Goal: Information Seeking & Learning: Learn about a topic

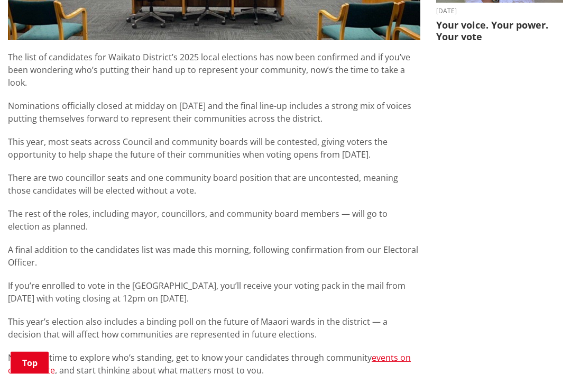
scroll to position [500, 0]
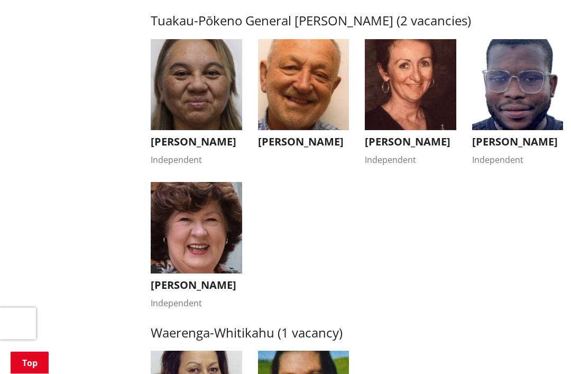
scroll to position [1772, 0]
click at [536, 148] on h3 "[PERSON_NAME]" at bounding box center [517, 141] width 91 height 13
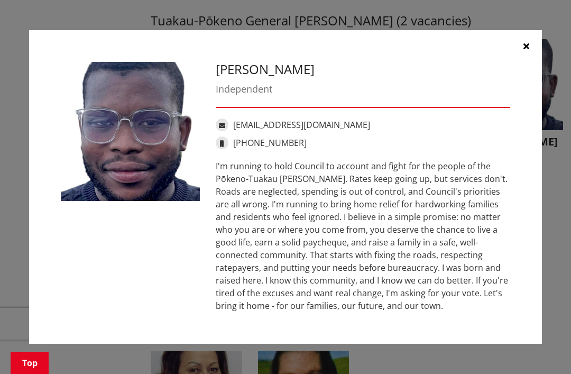
click at [562, 256] on div "[PERSON_NAME] Independent [EMAIL_ADDRESS][DOMAIN_NAME] [PHONE_NUMBER]" at bounding box center [285, 187] width 571 height 374
click at [531, 62] on button "button" at bounding box center [526, 46] width 32 height 32
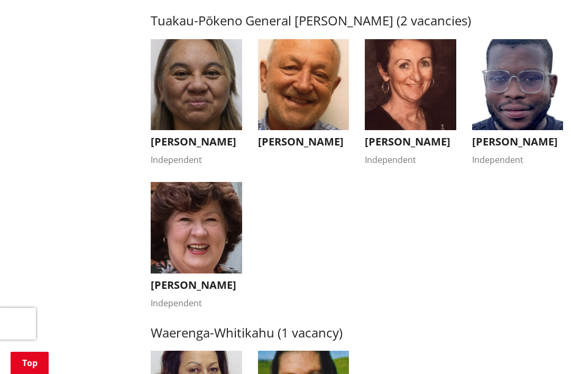
click at [411, 148] on h3 "[PERSON_NAME]" at bounding box center [410, 141] width 91 height 13
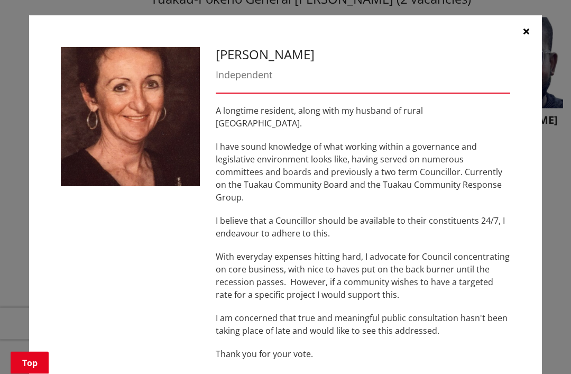
scroll to position [1794, 0]
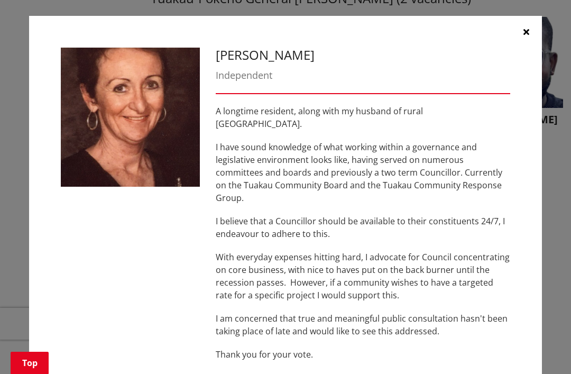
click at [565, 286] on div "[PERSON_NAME] Independent A longtime resident, along with my husband of rural […" at bounding box center [285, 187] width 571 height 374
click at [554, 282] on div "[PERSON_NAME] Independent A longtime resident, along with my husband of rural […" at bounding box center [285, 187] width 571 height 374
click at [525, 36] on icon "button" at bounding box center [526, 31] width 6 height 8
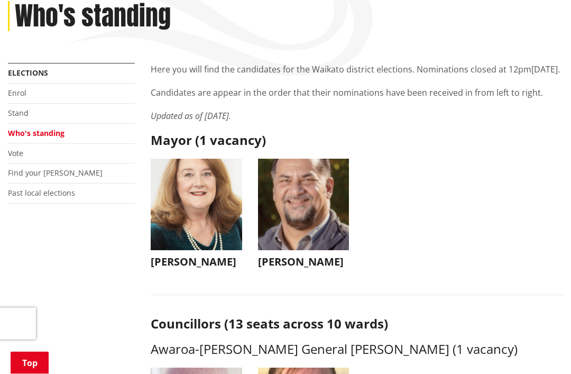
scroll to position [150, 0]
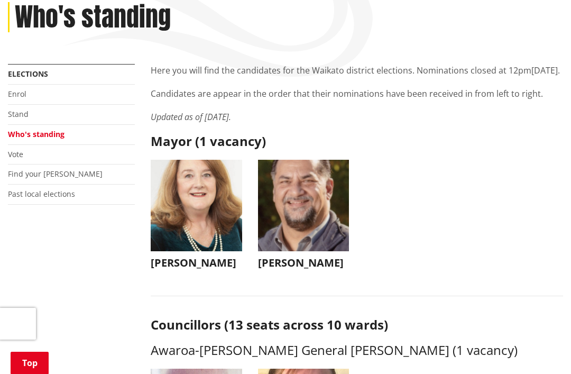
click at [332, 216] on img "button" at bounding box center [303, 205] width 91 height 91
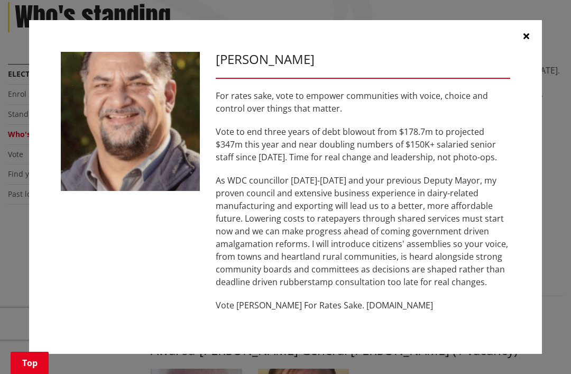
click at [564, 251] on div "[PERSON_NAME] For rates sake, vote to empower communities with voice, choice an…" at bounding box center [285, 187] width 571 height 374
click at [527, 37] on icon "button" at bounding box center [526, 36] width 6 height 8
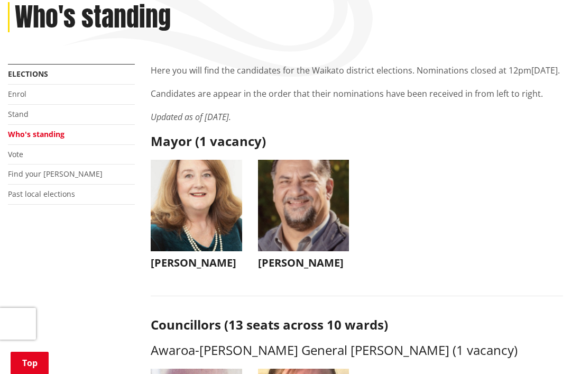
click at [230, 221] on img "button" at bounding box center [196, 205] width 91 height 91
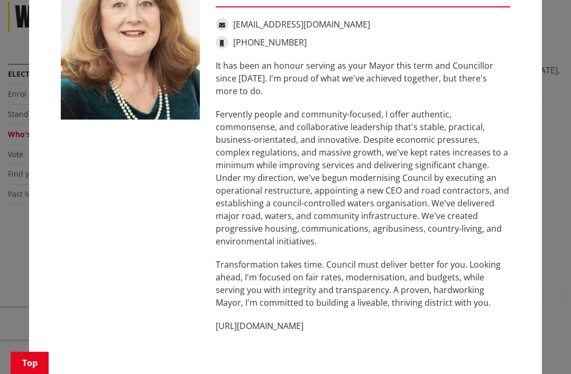
scroll to position [68, 0]
click at [550, 266] on div "[PERSON_NAME] [EMAIL_ADDRESS][DOMAIN_NAME] [PHONE_NUMBER] It has been an honour…" at bounding box center [285, 119] width 571 height 374
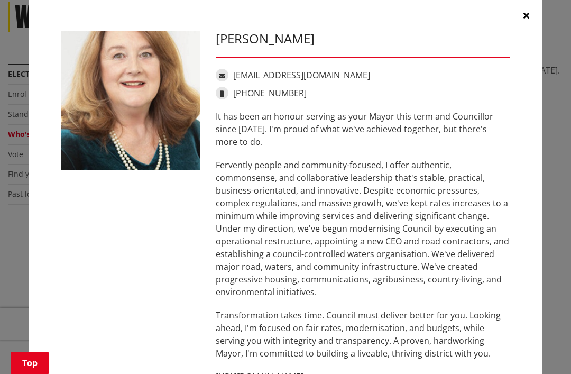
scroll to position [16, 0]
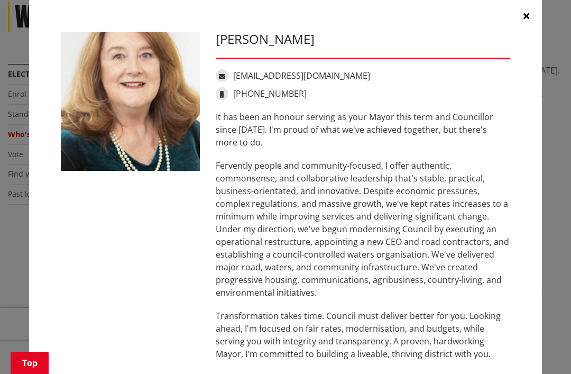
click at [527, 13] on icon "button" at bounding box center [526, 16] width 6 height 8
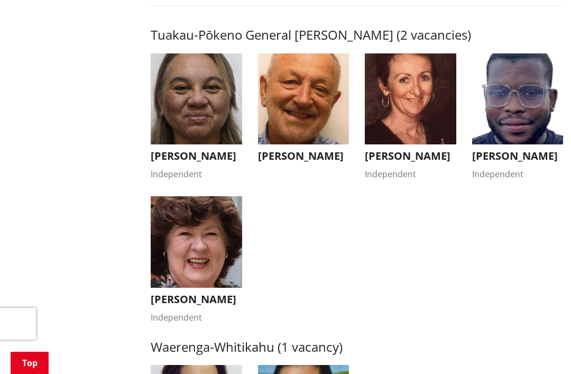
scroll to position [1757, 0]
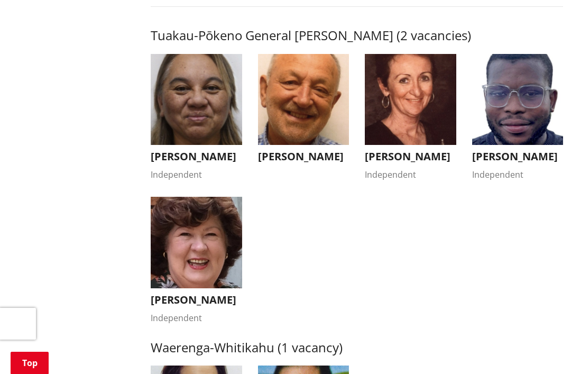
click at [330, 145] on img "button" at bounding box center [303, 99] width 91 height 91
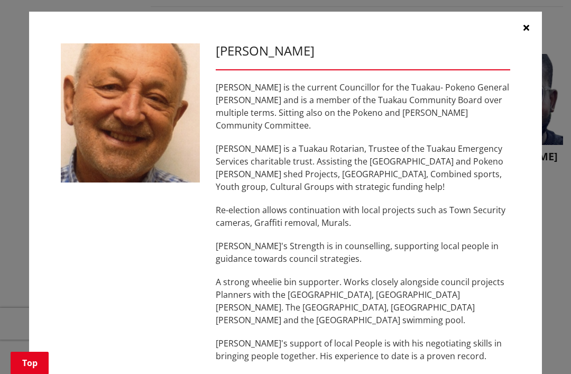
scroll to position [4, 0]
click at [554, 278] on div "[PERSON_NAME] [PERSON_NAME] is the current Councillor for the Tuakau- Pokeno Ge…" at bounding box center [285, 183] width 571 height 374
click at [522, 28] on button "button" at bounding box center [526, 28] width 32 height 32
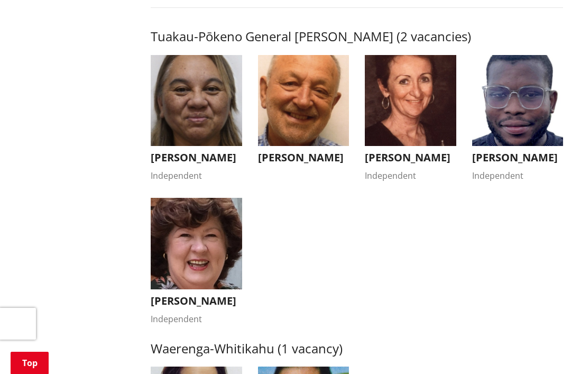
scroll to position [1755, 0]
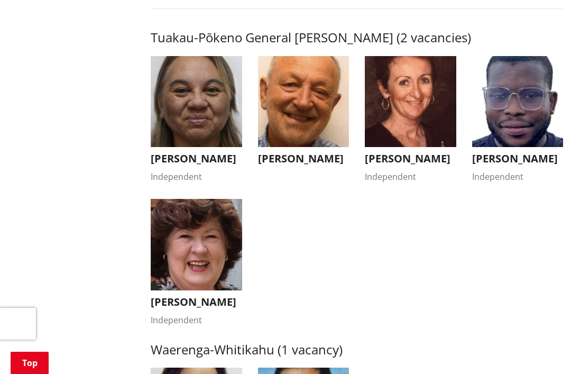
click at [211, 147] on img "button" at bounding box center [196, 101] width 91 height 91
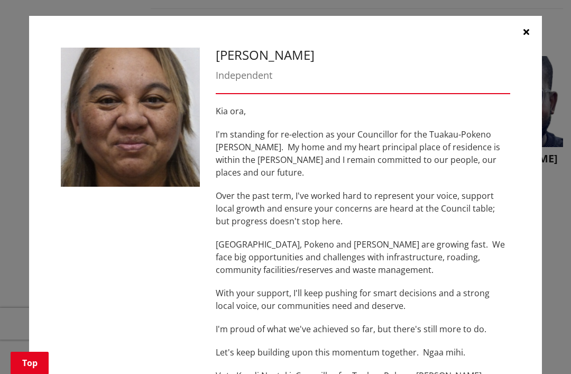
click at [546, 297] on div "[PERSON_NAME] Independent Kia ora, I'm standing for re-election as your Council…" at bounding box center [285, 220] width 528 height 440
